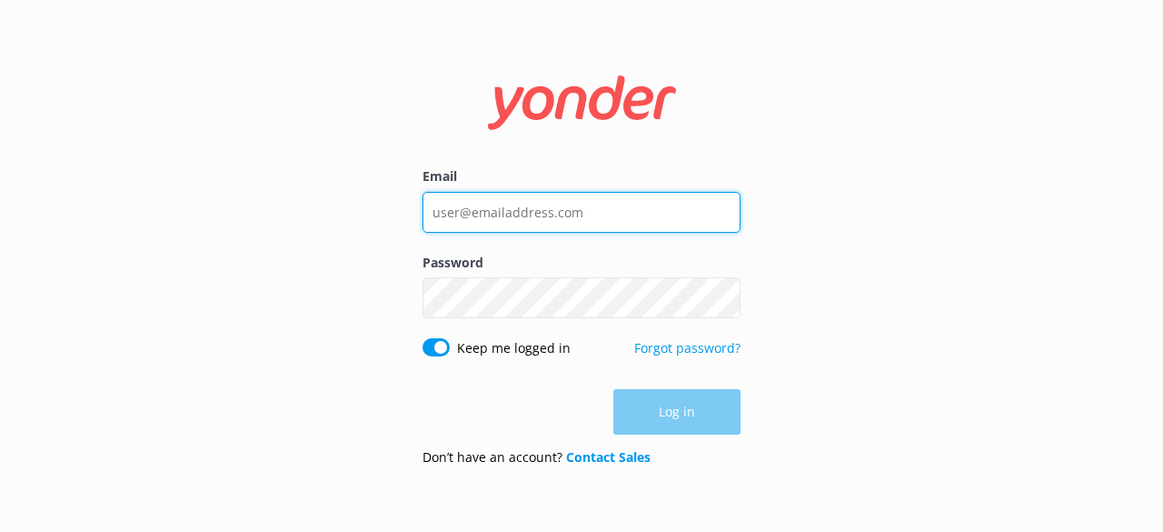
type input "[EMAIL_ADDRESS][DOMAIN_NAME]"
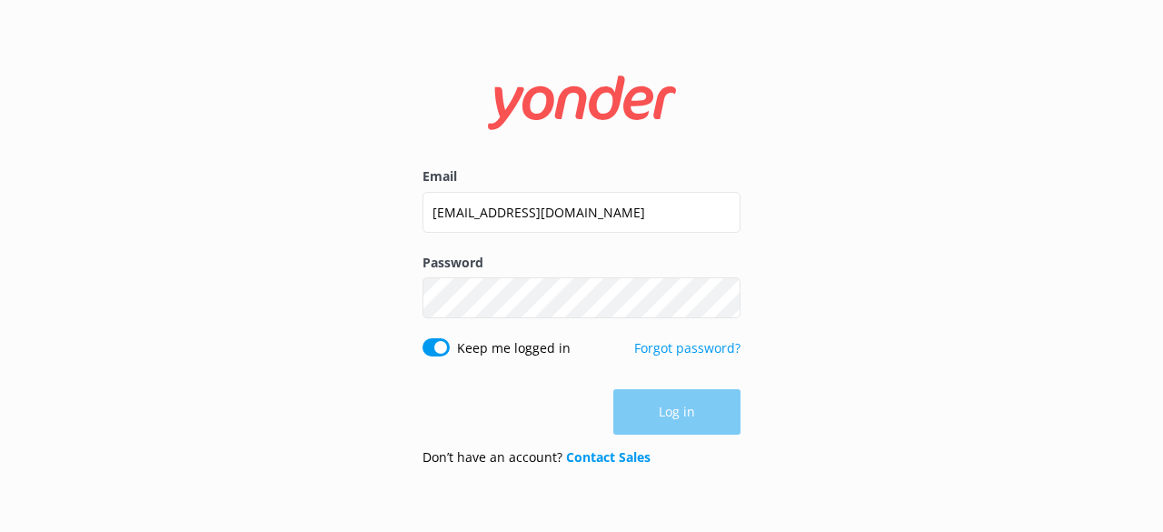
click at [687, 406] on div "Log in" at bounding box center [582, 411] width 318 height 45
click at [686, 408] on button "Log in" at bounding box center [676, 412] width 127 height 45
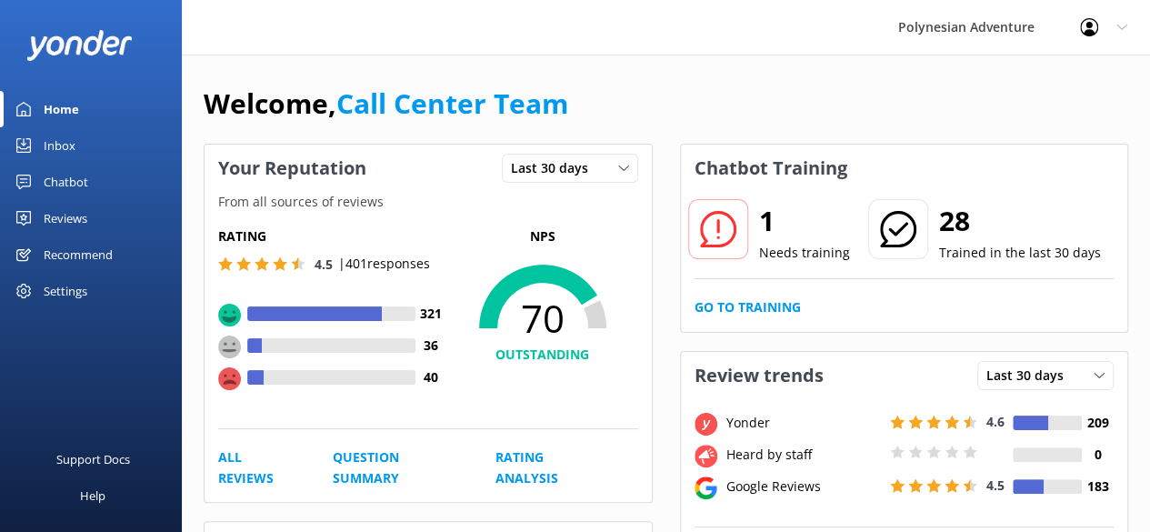
click at [72, 148] on div "Inbox" at bounding box center [60, 145] width 32 height 36
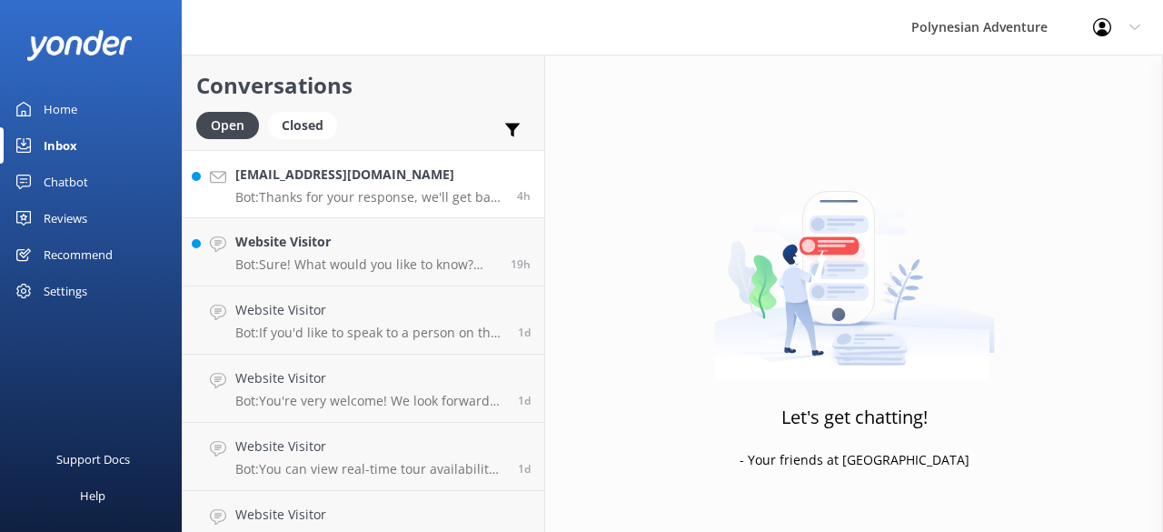
click at [416, 197] on p "Bot: Thanks for your response, we'll get back to you as soon as we can during o…" at bounding box center [369, 197] width 268 height 16
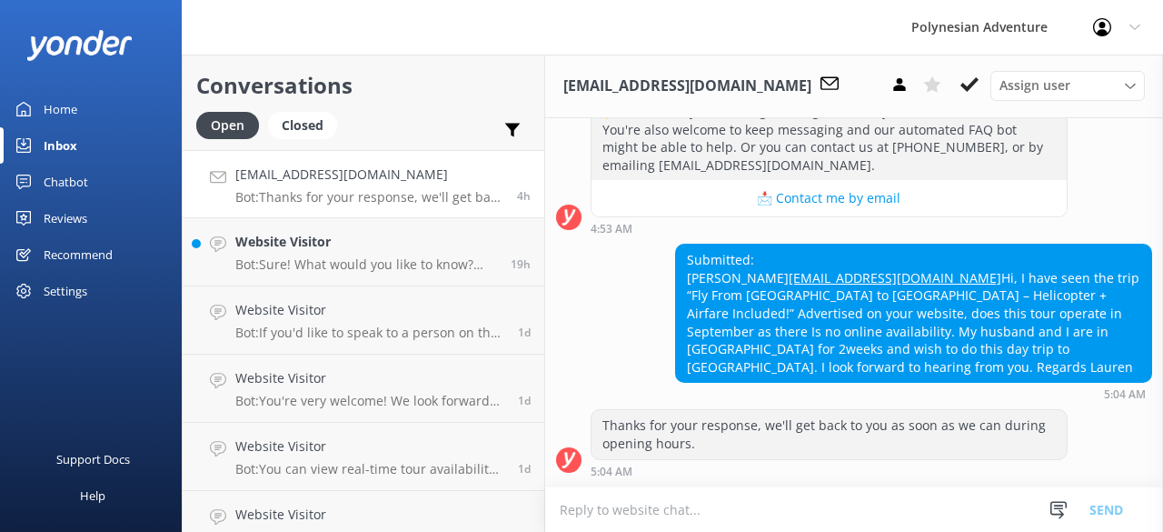
scroll to position [567, 0]
click at [421, 252] on h4 "Website Visitor" at bounding box center [366, 242] width 262 height 20
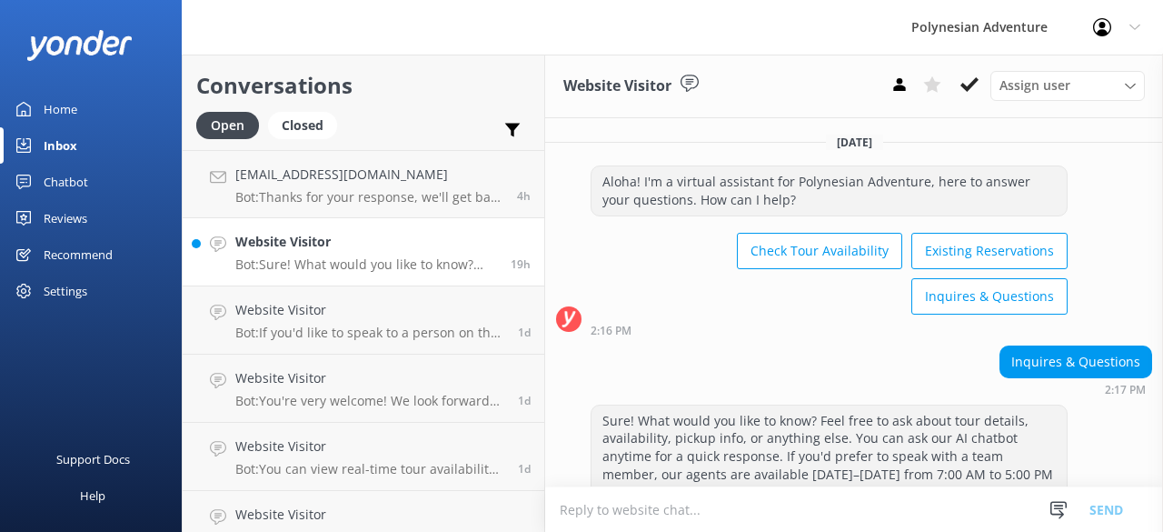
scroll to position [63, 0]
